Goal: Find specific page/section: Find specific page/section

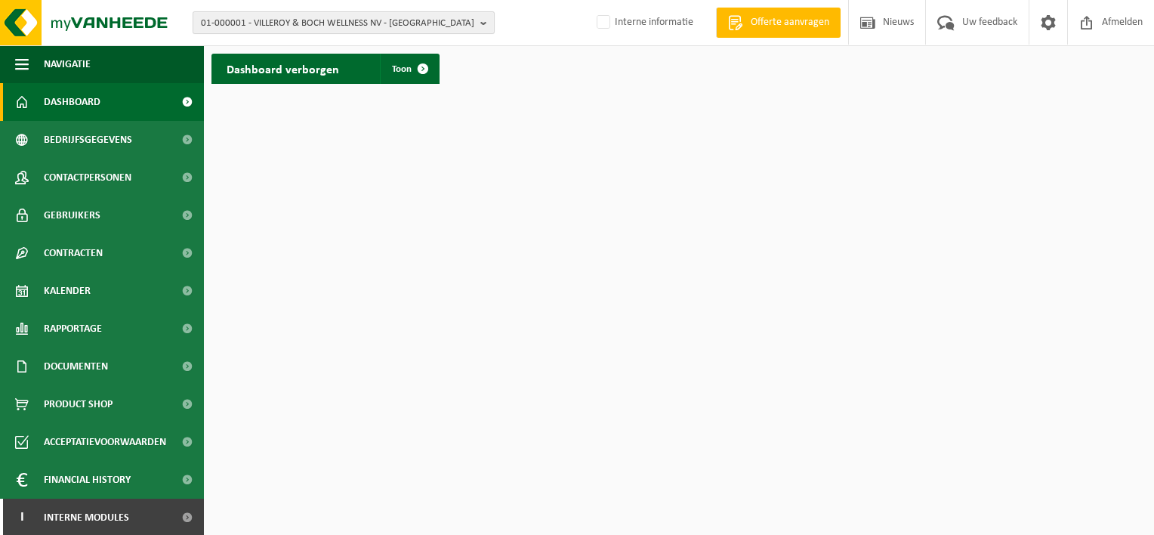
click at [221, 26] on span "01-000001 - VILLEROY & BOCH WELLNESS NV - ROESELARE" at bounding box center [337, 23] width 273 height 23
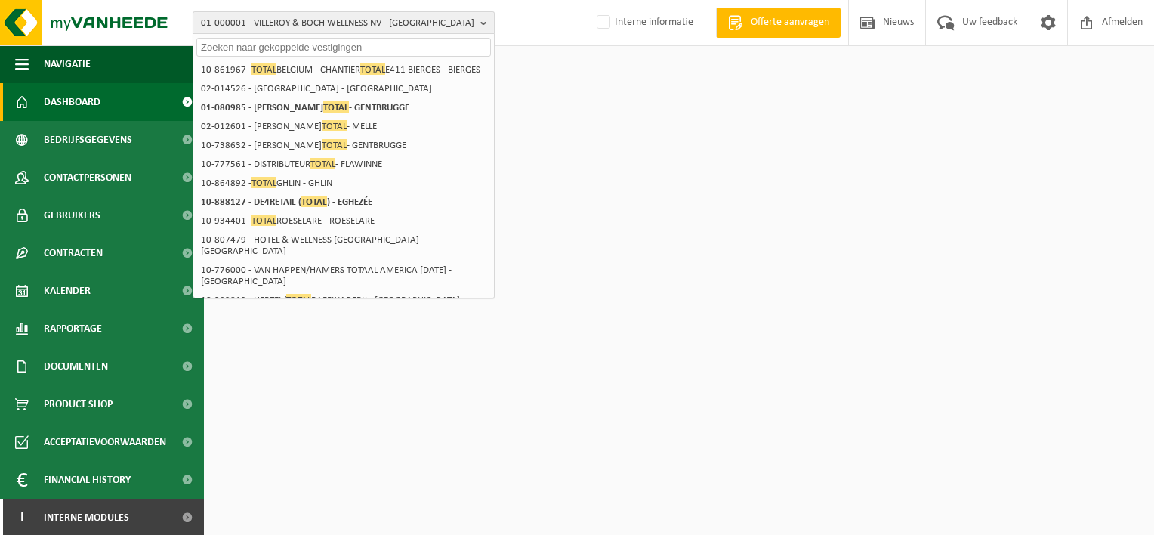
paste input "10-985719"
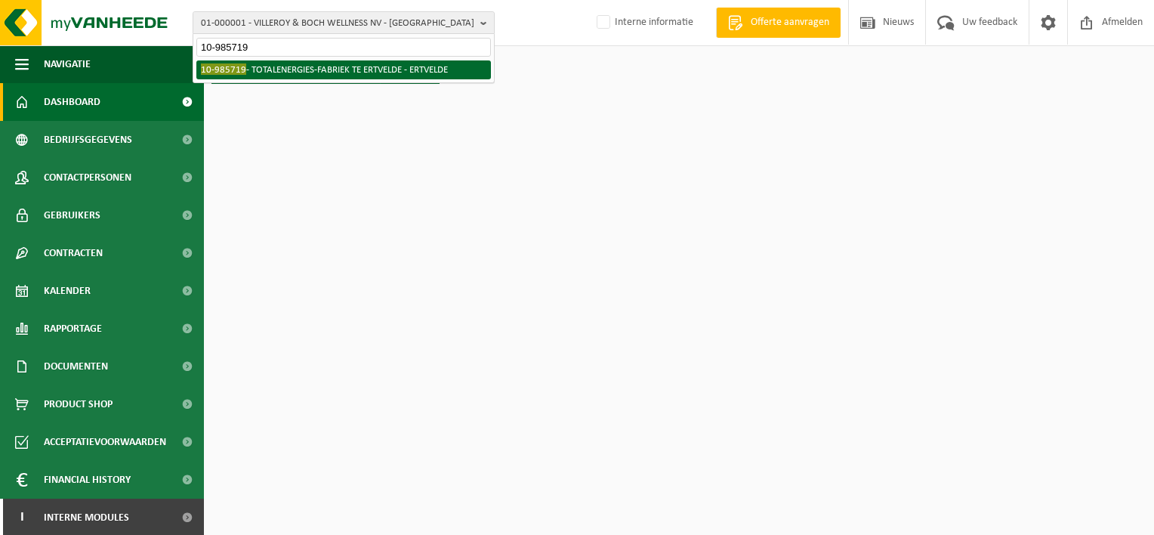
type input "10-985719"
click at [245, 69] on li "10-985719 - TOTALENERGIES-FABRIEK TE ERTVELDE - ERTVELDE" at bounding box center [343, 69] width 295 height 19
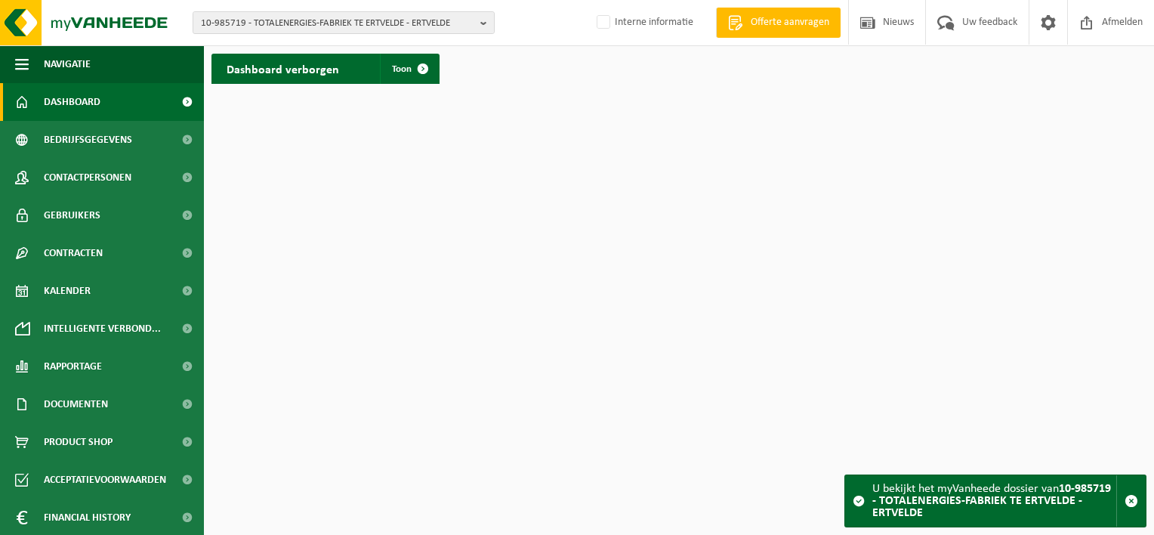
click at [269, 68] on h2 "Dashboard verborgen" at bounding box center [282, 68] width 143 height 29
drag, startPoint x: 269, startPoint y: 68, endPoint x: 427, endPoint y: 69, distance: 157.8
click at [426, 69] on span at bounding box center [423, 69] width 30 height 30
